Goal: Task Accomplishment & Management: Manage account settings

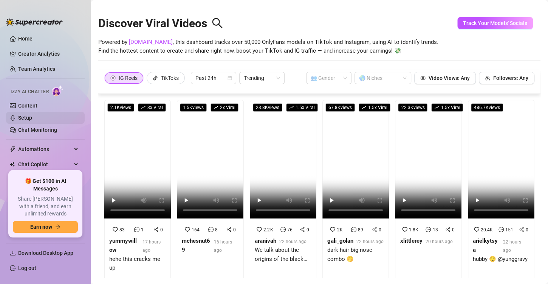
click at [32, 119] on link "Setup" at bounding box center [25, 118] width 14 height 6
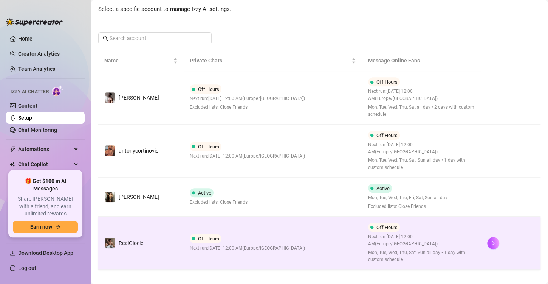
scroll to position [95, 0]
click at [255, 254] on td "Off Hours Next run: [DATE] 12:00 AM ( [GEOGRAPHIC_DATA]/[GEOGRAPHIC_DATA] )" at bounding box center [273, 242] width 178 height 53
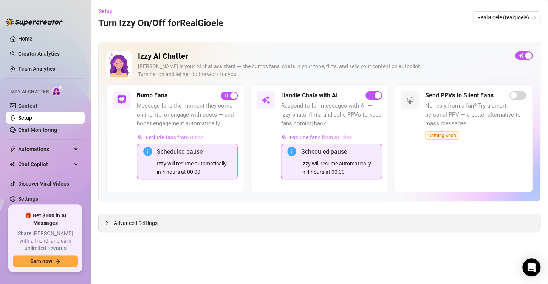
click at [149, 220] on span "Advanced Settings" at bounding box center [136, 223] width 44 height 8
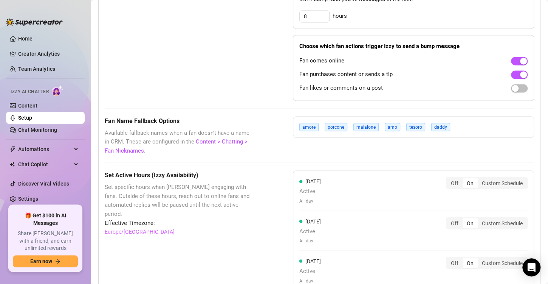
scroll to position [573, 0]
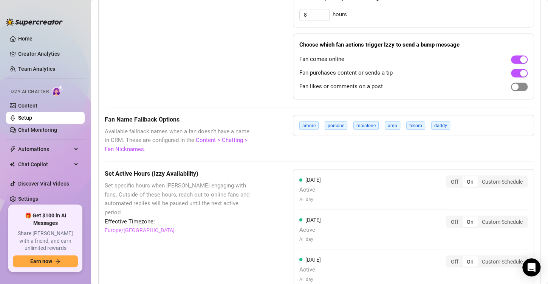
click at [511, 89] on div at bounding box center [519, 87] width 17 height 12
click at [514, 87] on span "button" at bounding box center [519, 86] width 17 height 8
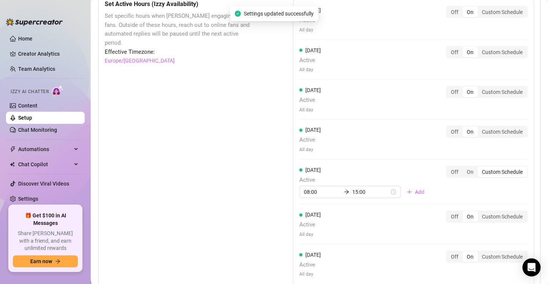
scroll to position [742, 0]
click at [463, 171] on div "On" at bounding box center [470, 172] width 15 height 11
click at [465, 168] on input "On" at bounding box center [465, 168] width 0 height 0
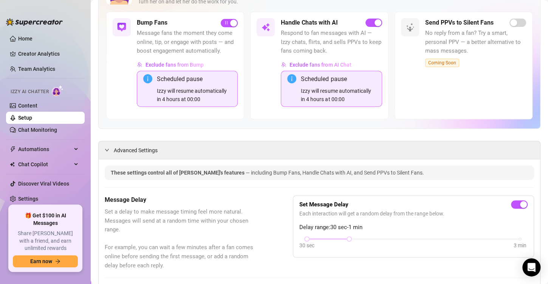
scroll to position [0, 0]
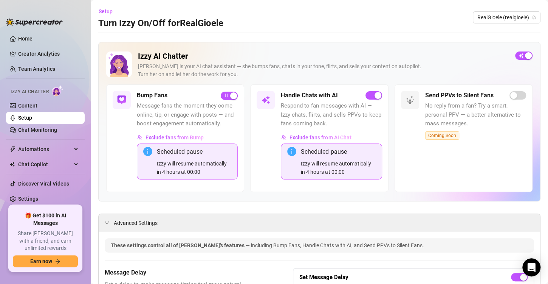
click at [28, 119] on link "Setup" at bounding box center [25, 118] width 14 height 6
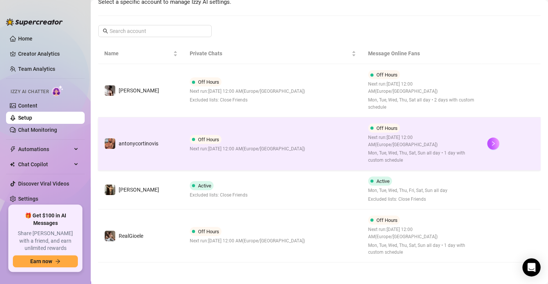
scroll to position [79, 0]
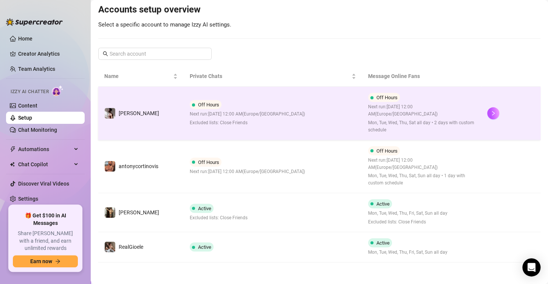
click at [278, 123] on span "Excluded lists: Close Friends" at bounding box center [247, 122] width 115 height 7
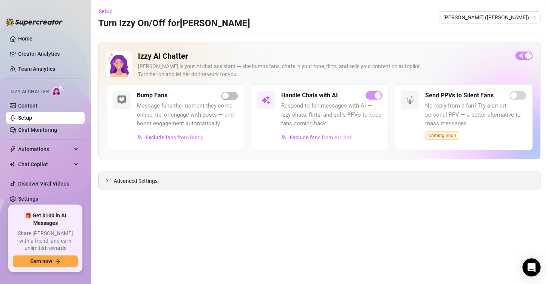
click at [133, 179] on span "Advanced Settings" at bounding box center [136, 181] width 44 height 8
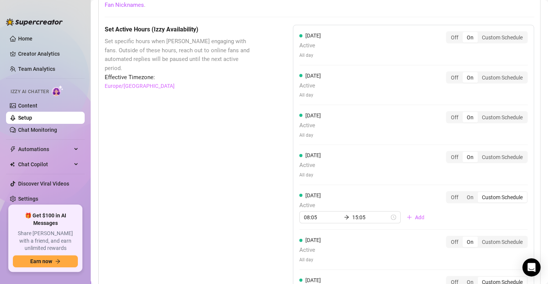
scroll to position [718, 0]
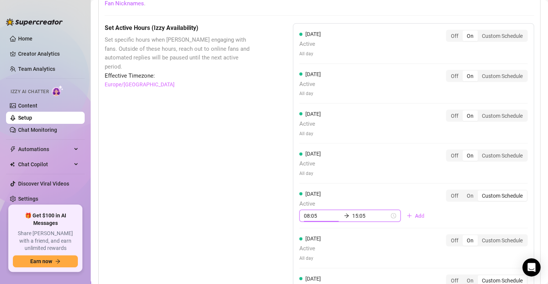
click at [330, 215] on input "08:05" at bounding box center [322, 215] width 37 height 8
click at [304, 171] on div "19" at bounding box center [307, 172] width 18 height 11
click at [326, 197] on div "40" at bounding box center [329, 199] width 18 height 11
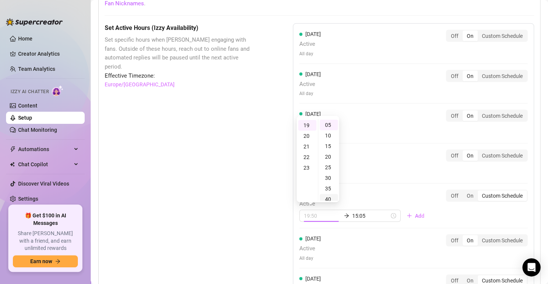
type input "19:40"
click at [377, 217] on input "15:05" at bounding box center [370, 215] width 37 height 8
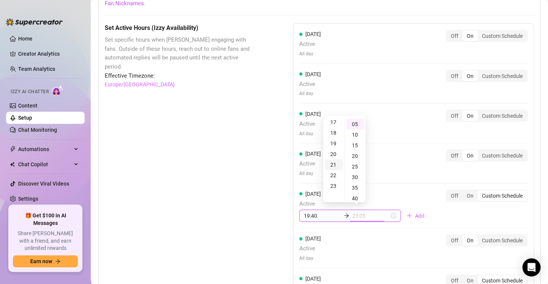
scroll to position [182, 0]
click at [334, 154] on div "20" at bounding box center [334, 153] width 18 height 11
click at [355, 127] on div "45" at bounding box center [355, 126] width 18 height 11
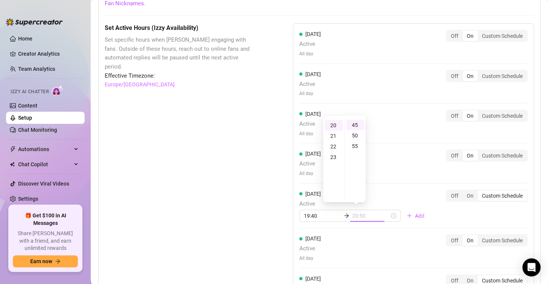
type input "20:45"
click at [400, 156] on div "[DATE] Active All day Off On Custom Schedule" at bounding box center [413, 162] width 228 height 27
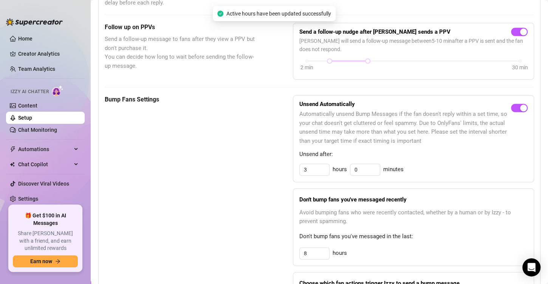
scroll to position [0, 0]
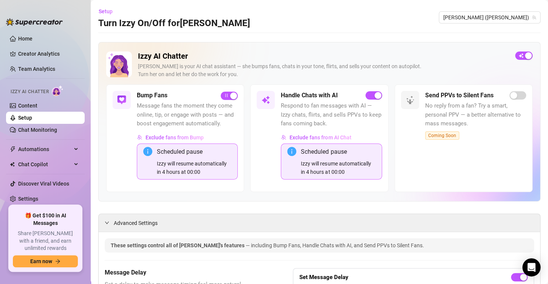
click at [22, 115] on link "Setup" at bounding box center [25, 118] width 14 height 6
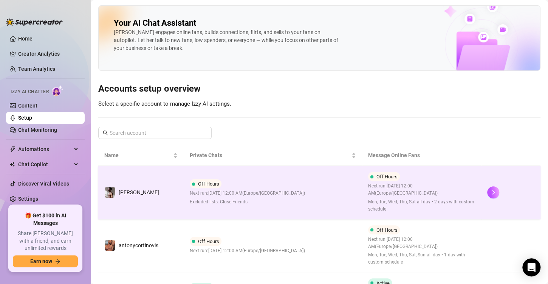
scroll to position [79, 0]
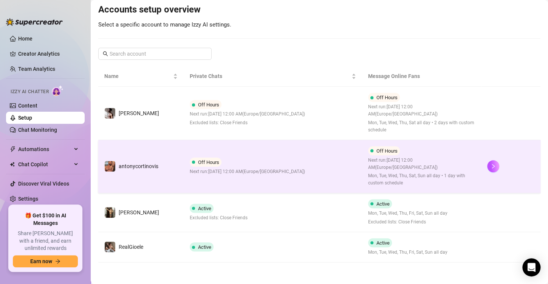
click at [266, 163] on div "Off Hours Next run: [DATE] 12:00 AM ( [GEOGRAPHIC_DATA]/[GEOGRAPHIC_DATA] )" at bounding box center [247, 166] width 115 height 18
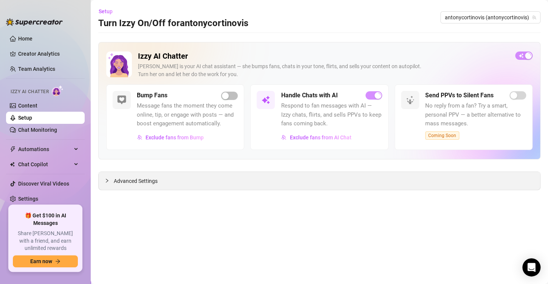
click at [143, 175] on div "Advanced Settings" at bounding box center [320, 181] width 442 height 18
click at [140, 178] on span "Advanced Settings" at bounding box center [136, 181] width 44 height 8
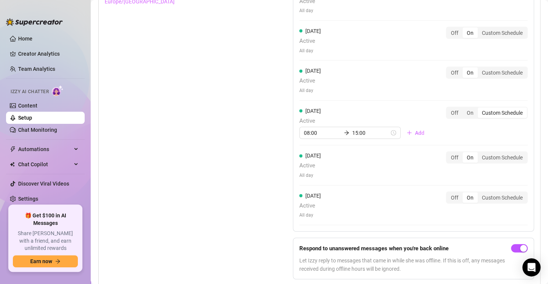
scroll to position [801, 0]
click at [463, 113] on div "On" at bounding box center [470, 112] width 15 height 11
click at [465, 108] on input "On" at bounding box center [465, 108] width 0 height 0
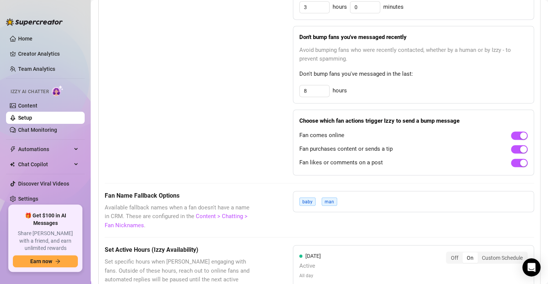
scroll to position [498, 0]
click at [31, 200] on link "Settings" at bounding box center [28, 198] width 20 height 6
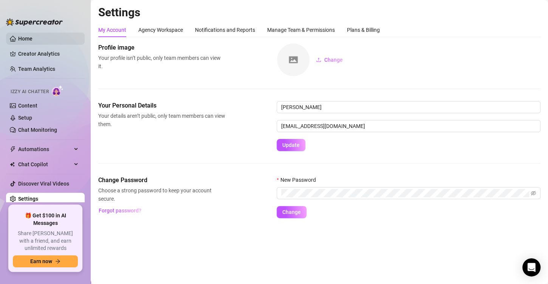
click at [33, 38] on link "Home" at bounding box center [25, 39] width 14 height 6
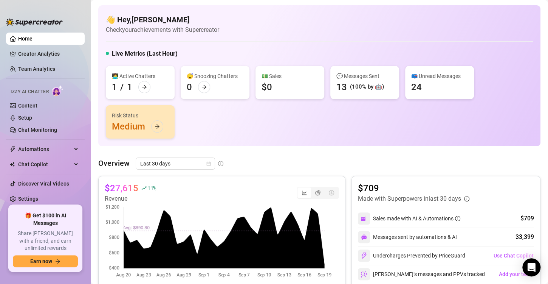
click at [320, 45] on div "👋 Hey, [PERSON_NAME] Check your achievements with Supercreator Live Metrics (La…" at bounding box center [319, 75] width 442 height 141
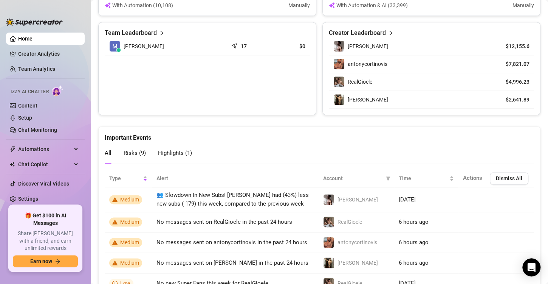
scroll to position [346, 0]
click at [139, 150] on span "Risks ( 9 )" at bounding box center [135, 153] width 22 height 7
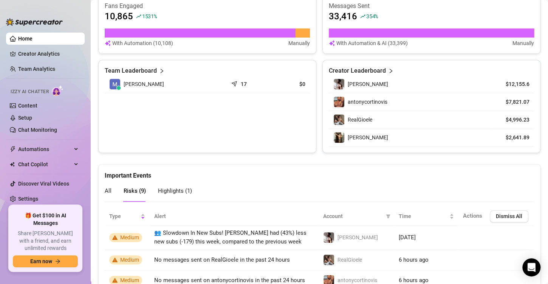
scroll to position [308, 0]
click at [54, 161] on span "Chat Copilot" at bounding box center [45, 164] width 54 height 12
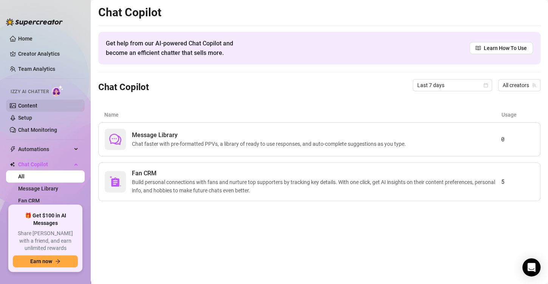
click at [26, 108] on link "Content" at bounding box center [27, 105] width 19 height 6
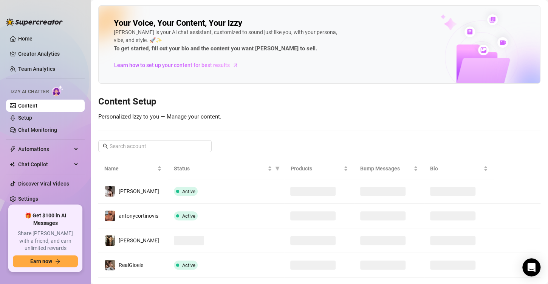
scroll to position [15, 0]
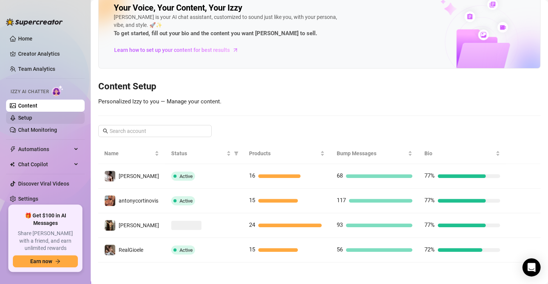
click at [32, 119] on link "Setup" at bounding box center [25, 118] width 14 height 6
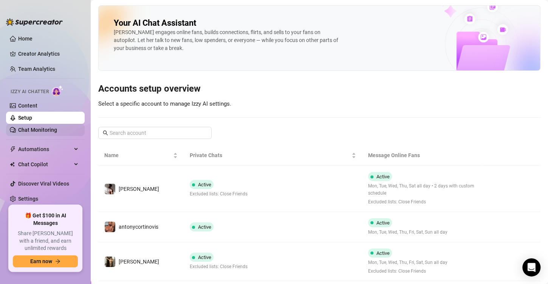
click at [51, 130] on link "Chat Monitoring" at bounding box center [37, 130] width 39 height 6
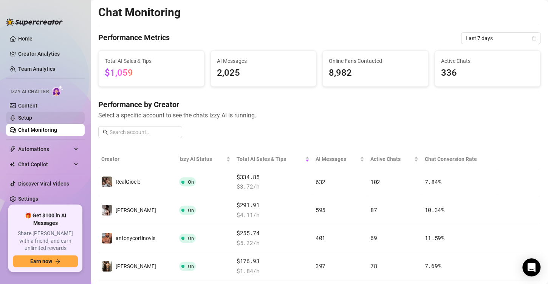
click at [27, 115] on link "Setup" at bounding box center [25, 118] width 14 height 6
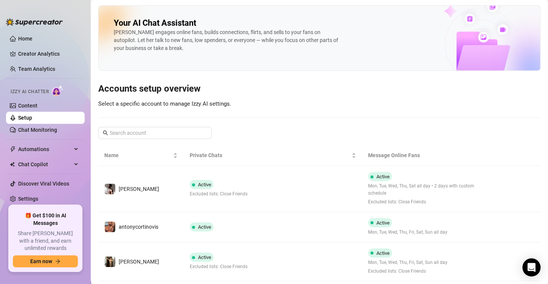
scroll to position [49, 0]
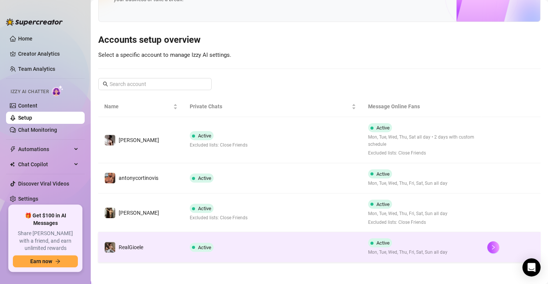
click at [198, 258] on td "Active" at bounding box center [273, 247] width 178 height 30
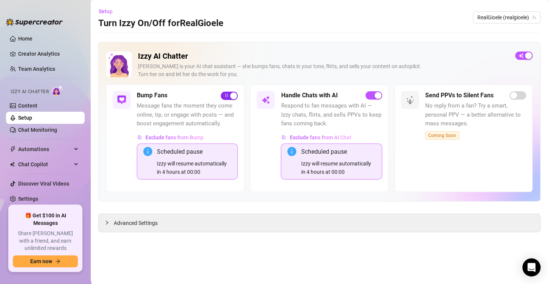
click at [235, 96] on div "button" at bounding box center [233, 95] width 7 height 7
click at [32, 116] on link "Setup" at bounding box center [25, 118] width 14 height 6
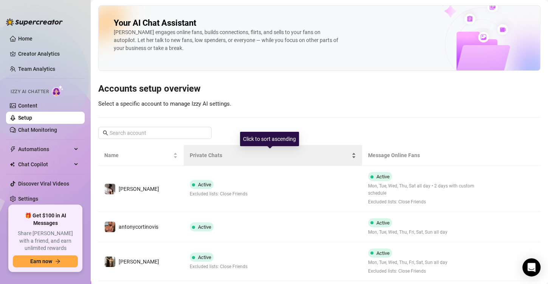
scroll to position [43, 0]
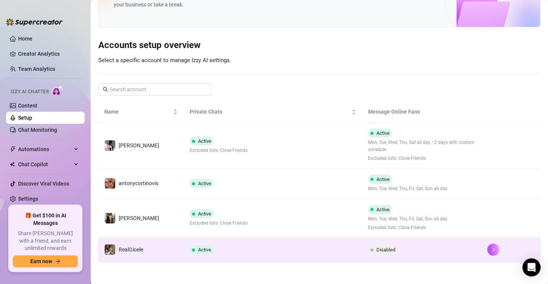
click at [212, 242] on td "Active" at bounding box center [273, 249] width 178 height 25
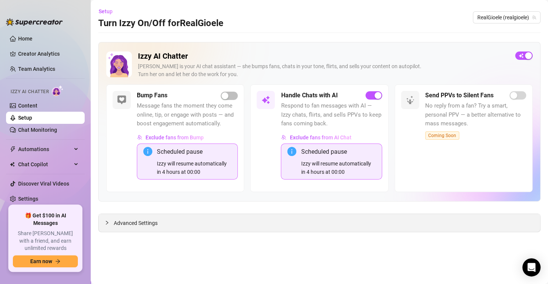
click at [147, 216] on div "Advanced Settings" at bounding box center [320, 223] width 442 height 18
click at [140, 225] on span "Advanced Settings" at bounding box center [136, 223] width 44 height 8
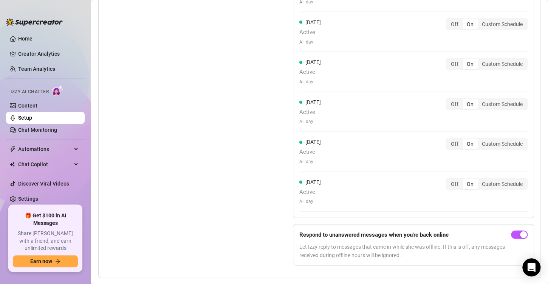
scroll to position [824, 0]
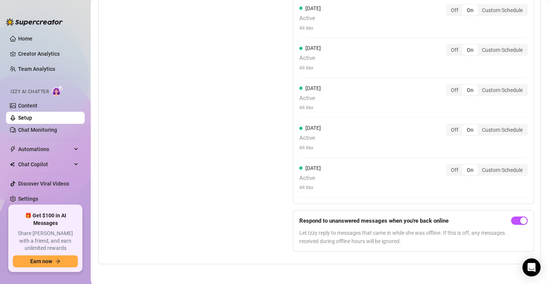
click at [32, 116] on link "Setup" at bounding box center [25, 118] width 14 height 6
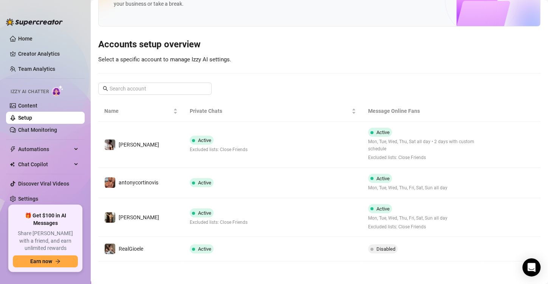
scroll to position [43, 0]
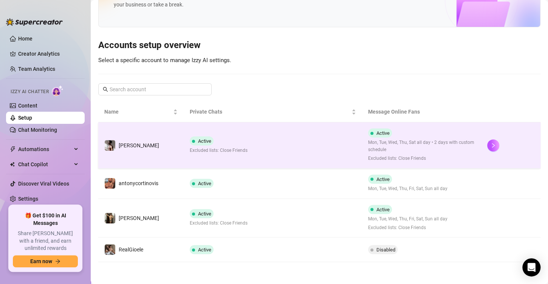
click at [279, 126] on td "Active Excluded lists: Close Friends" at bounding box center [273, 145] width 178 height 46
